Goal: Communication & Community: Answer question/provide support

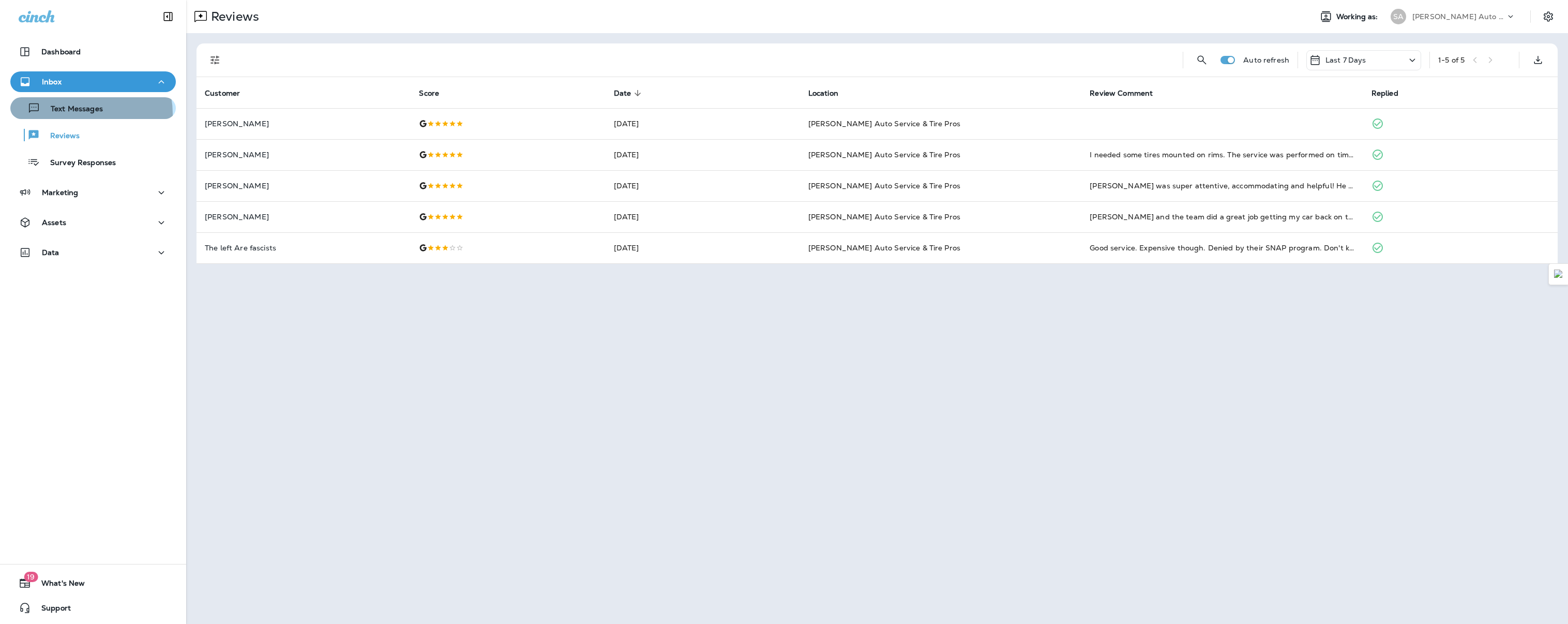
click at [80, 114] on p "Text Messages" at bounding box center [72, 109] width 62 height 10
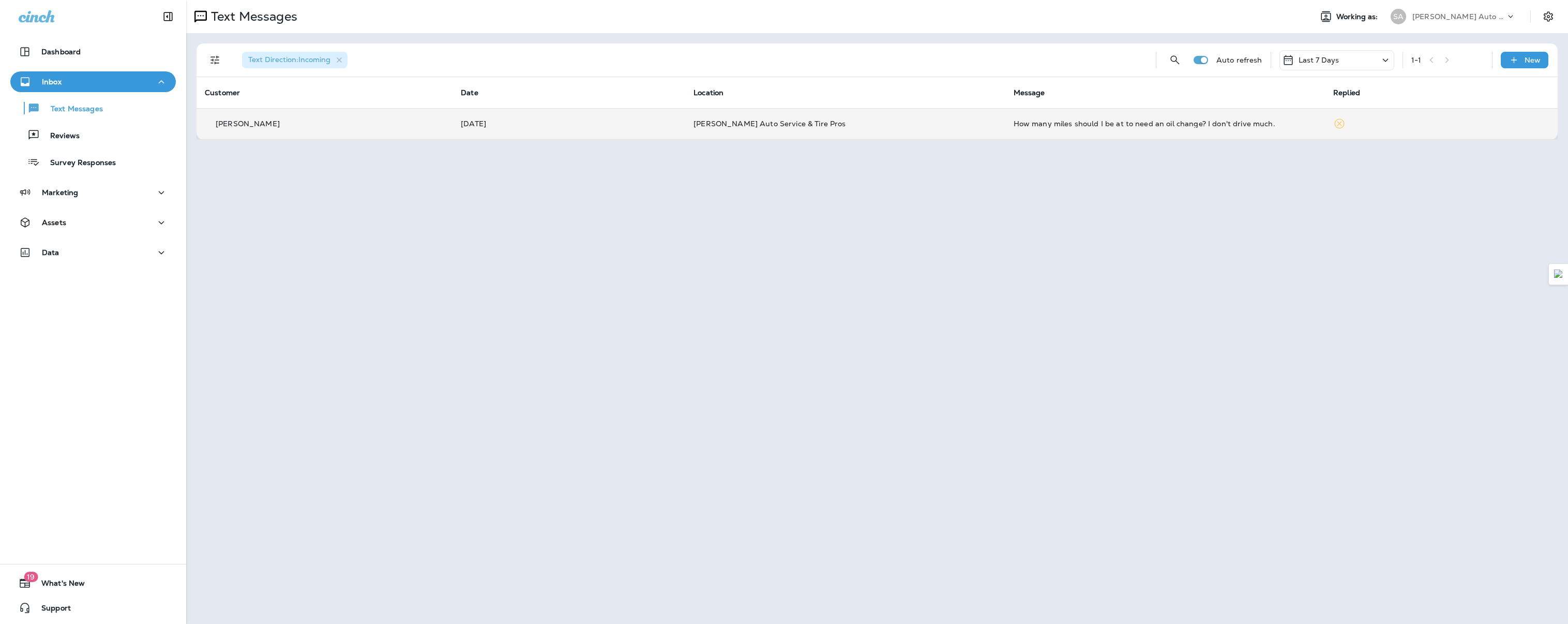
click at [422, 134] on td "[PERSON_NAME]" at bounding box center [324, 124] width 256 height 31
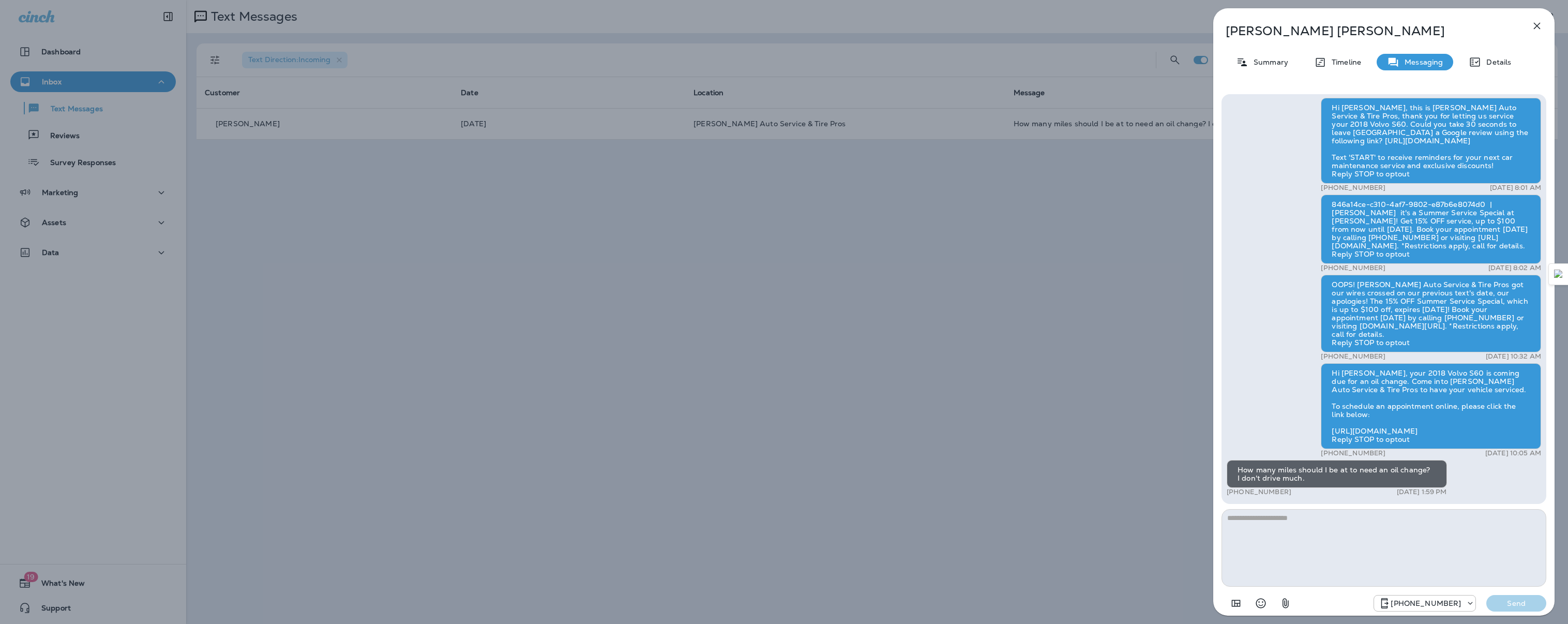
click at [1252, 524] on textarea at bounding box center [1383, 548] width 325 height 78
type textarea "**********"
click at [1518, 604] on p "Send" at bounding box center [1517, 604] width 44 height 9
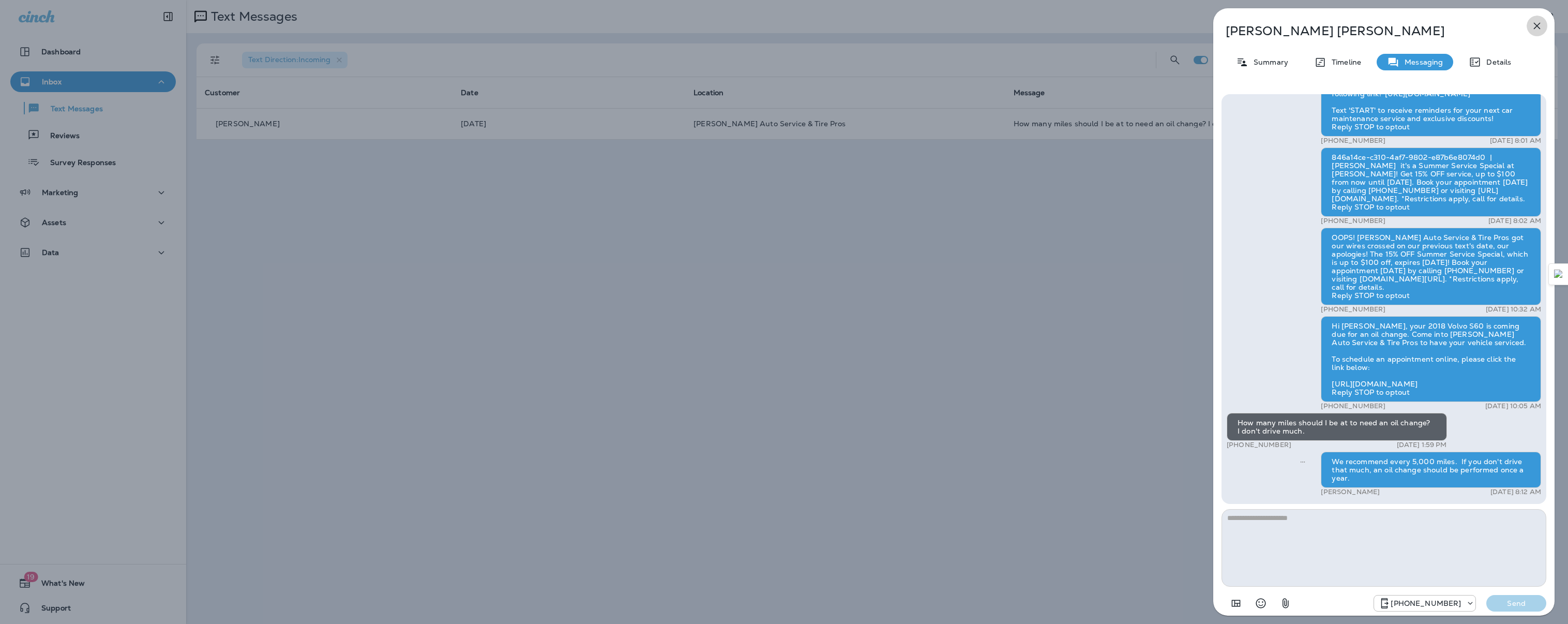
click at [1537, 22] on icon "button" at bounding box center [1537, 26] width 12 height 12
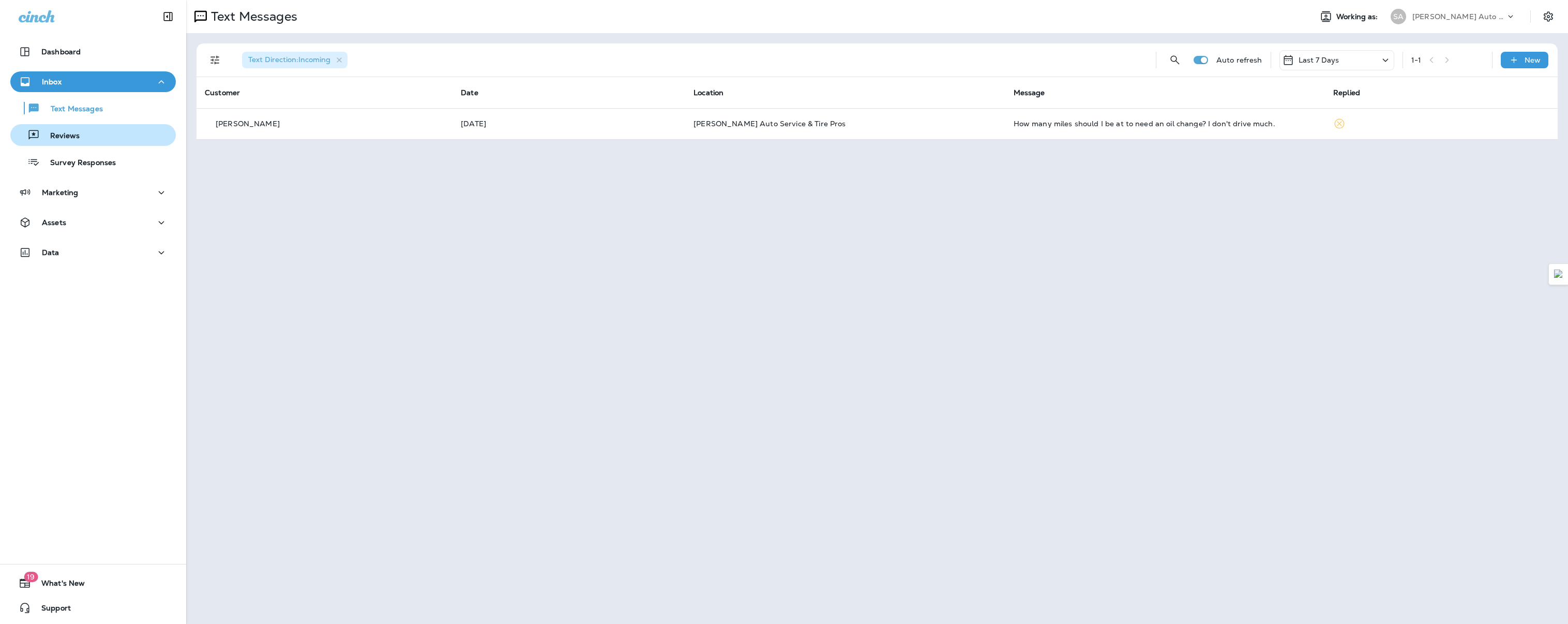
click at [75, 130] on div "Reviews" at bounding box center [47, 135] width 65 height 16
